Goal: Register for event/course

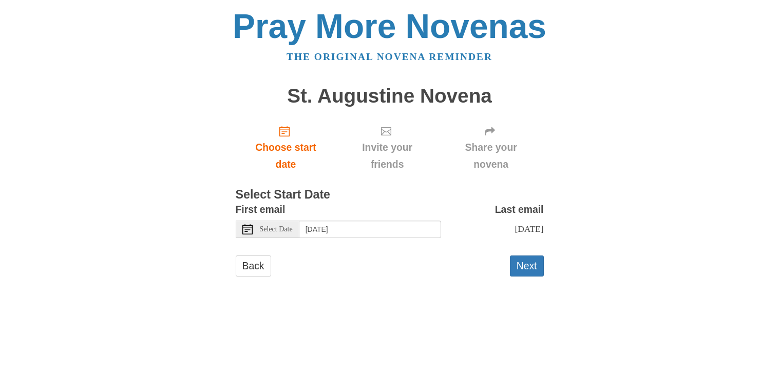
click at [286, 229] on span "Select Date" at bounding box center [276, 229] width 33 height 7
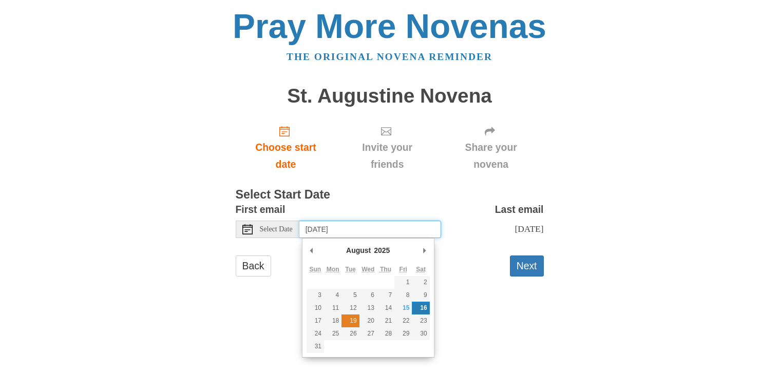
type input "Tuesday, August 19th"
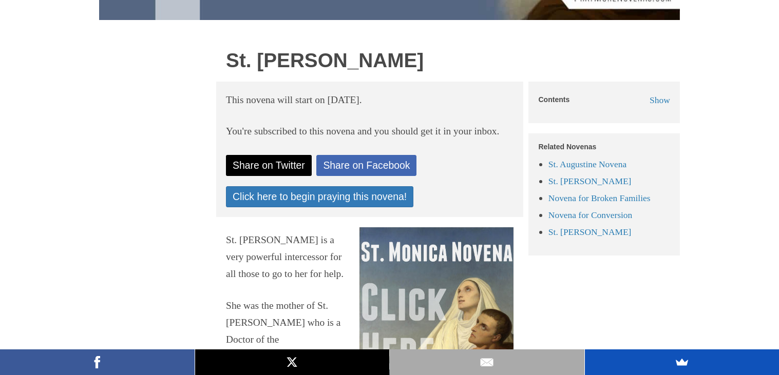
scroll to position [301, 0]
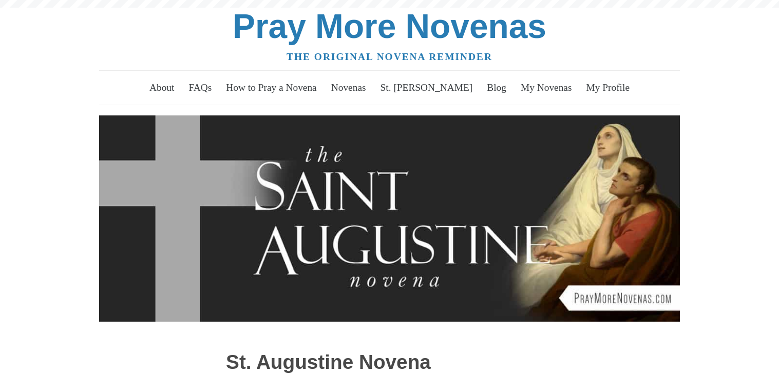
scroll to position [205, 0]
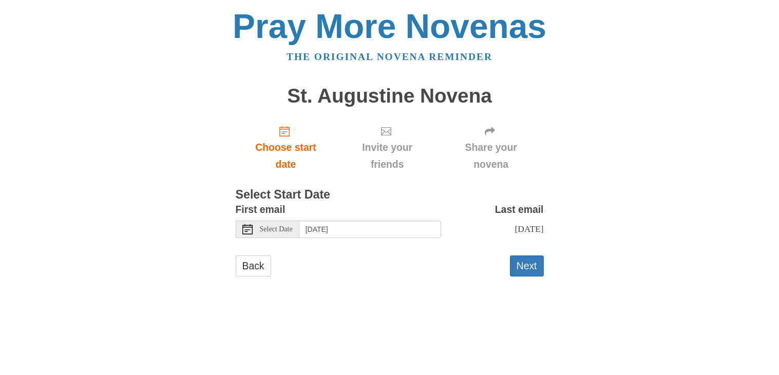
click at [337, 211] on div "First email Select Date Saturday, August 16th" at bounding box center [338, 219] width 205 height 37
click at [293, 227] on span "Select Date" at bounding box center [276, 229] width 33 height 7
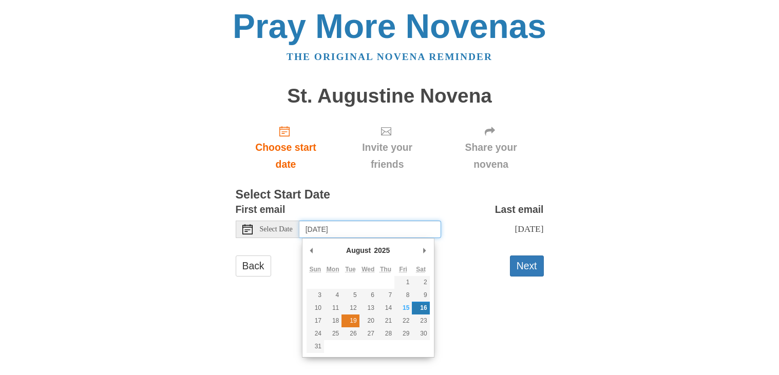
type input "Tuesday, August 19th"
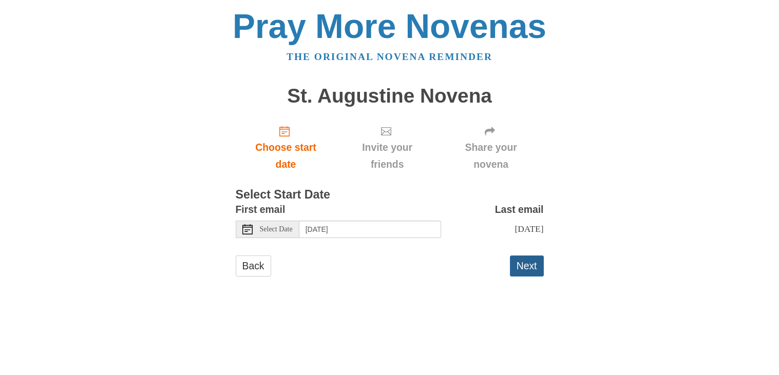
click at [525, 271] on button "Next" at bounding box center [527, 266] width 34 height 21
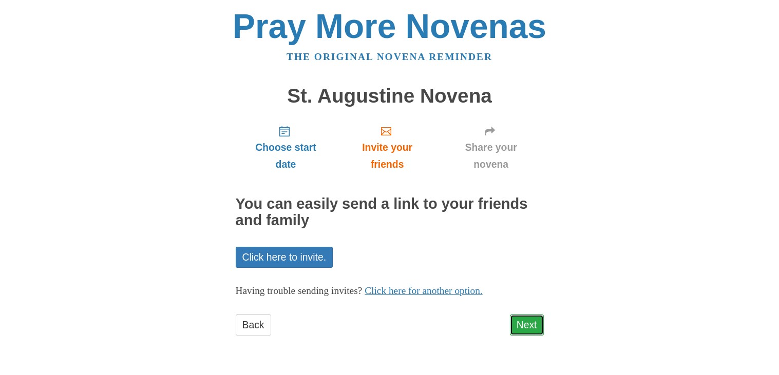
click at [522, 320] on link "Next" at bounding box center [527, 325] width 34 height 21
